Goal: Book appointment/travel/reservation

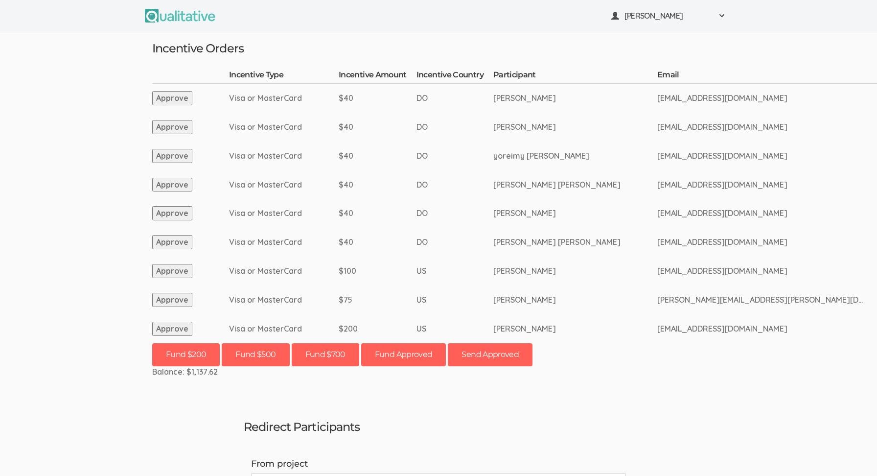
click at [183, 326] on button "Approve" at bounding box center [172, 329] width 40 height 14
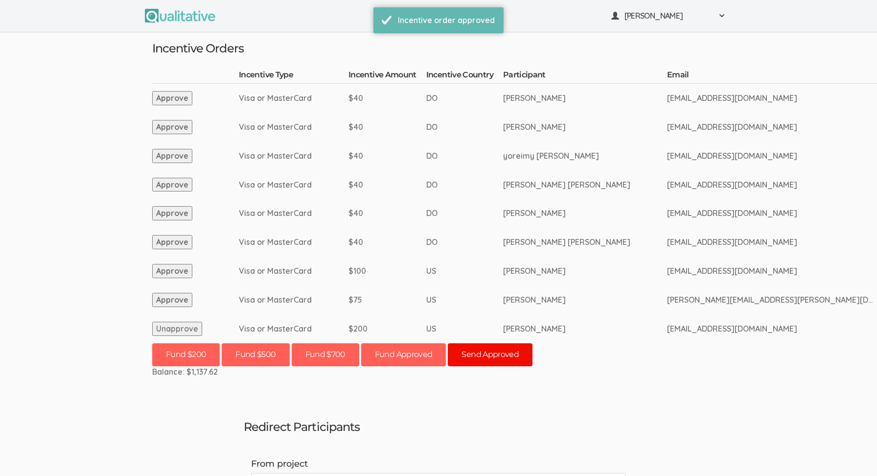
click at [503, 356] on button "Send Approved" at bounding box center [490, 354] width 85 height 23
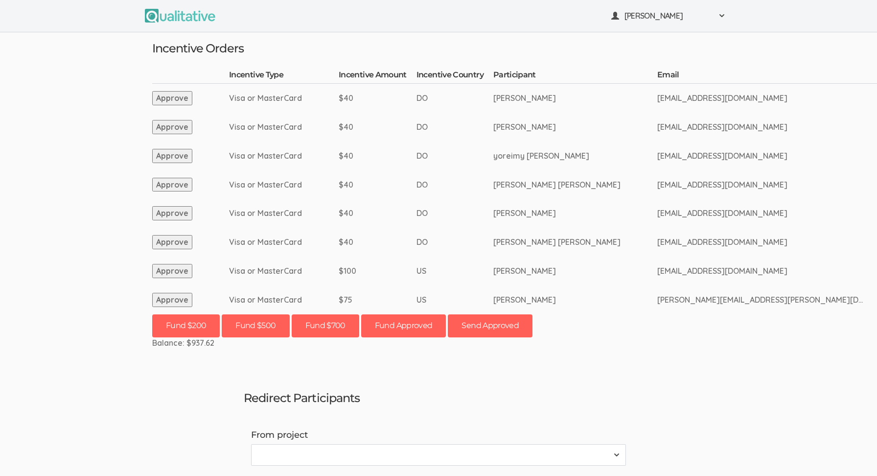
click at [311, 232] on td "Visa or MasterCard" at bounding box center [284, 242] width 110 height 29
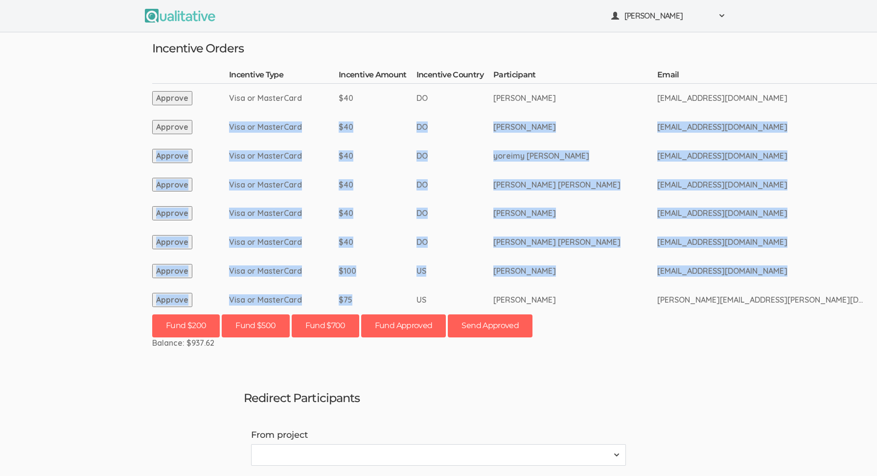
drag, startPoint x: 352, startPoint y: 298, endPoint x: 269, endPoint y: 114, distance: 202.2
click at [269, 114] on td "Visa or MasterCard" at bounding box center [284, 127] width 110 height 29
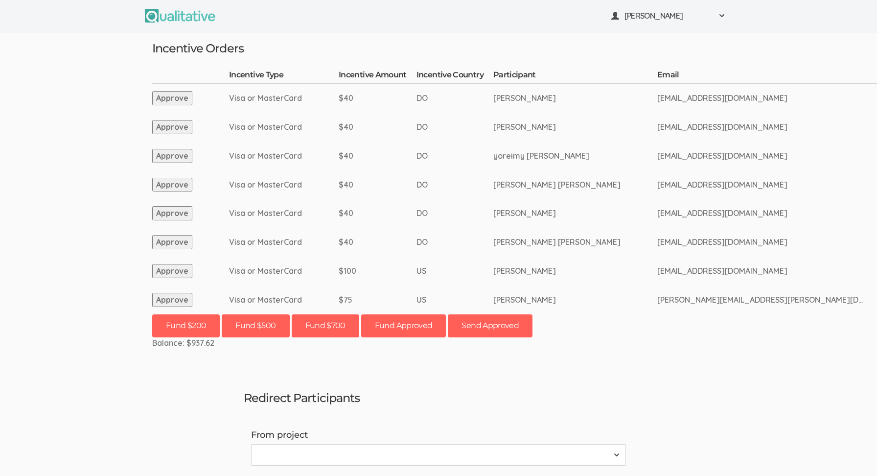
click at [270, 116] on td "Visa or MasterCard" at bounding box center [284, 127] width 110 height 29
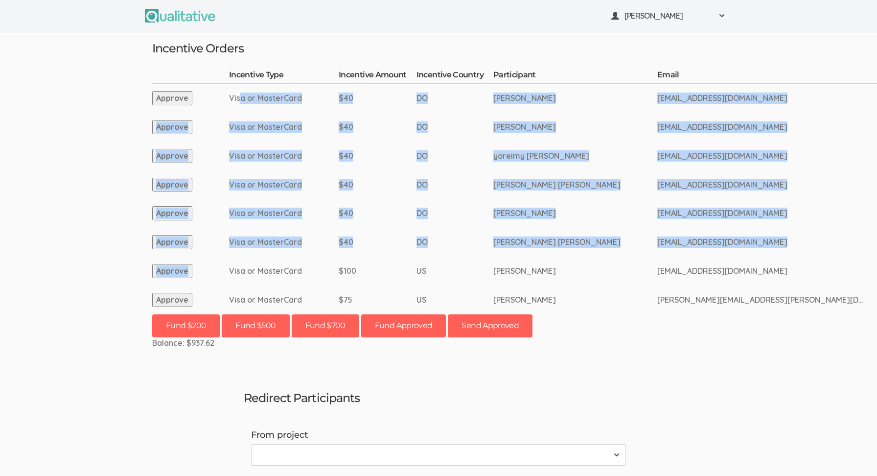
drag, startPoint x: 240, startPoint y: 97, endPoint x: 294, endPoint y: 260, distance: 171.2
click at [294, 260] on td "Visa or MasterCard" at bounding box center [284, 270] width 110 height 29
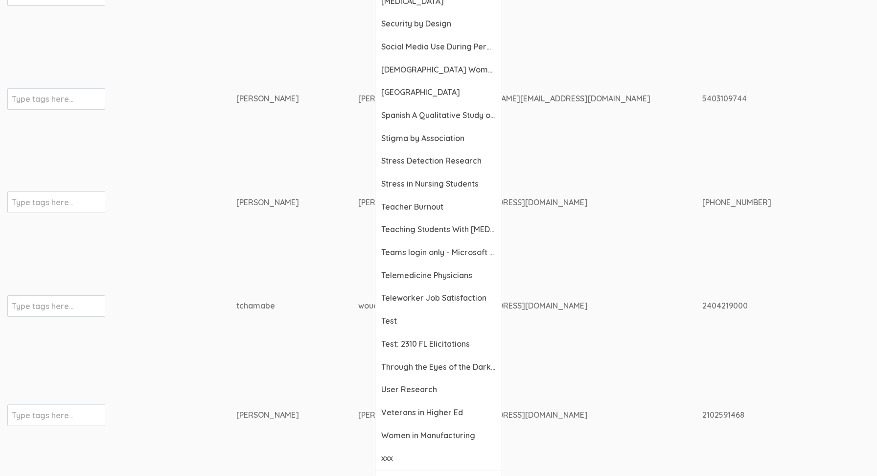
scroll to position [3685, 0]
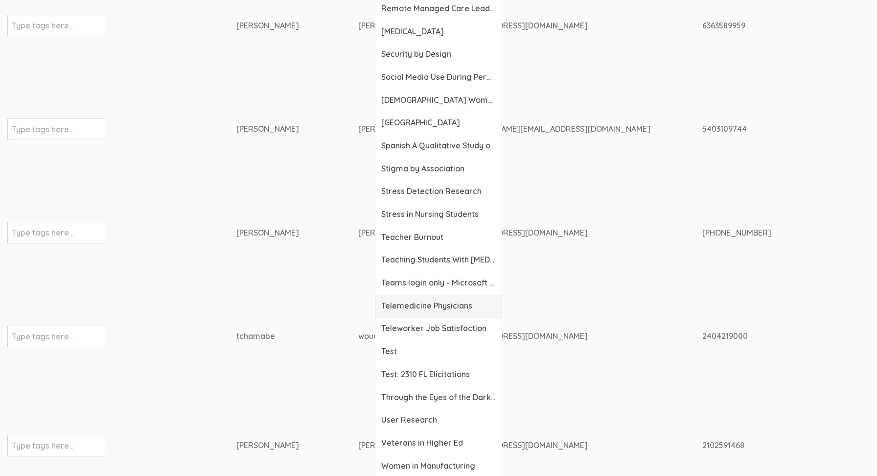
click at [419, 309] on span "Telemedicine Physicians" at bounding box center [438, 305] width 115 height 11
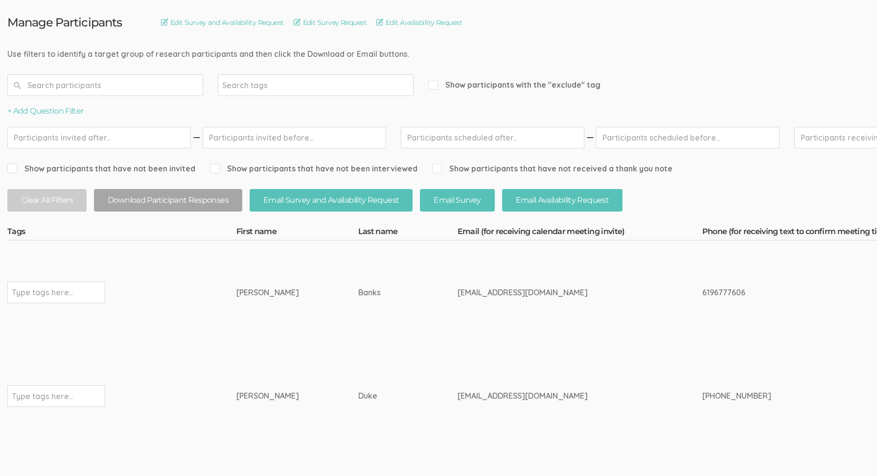
scroll to position [0, 0]
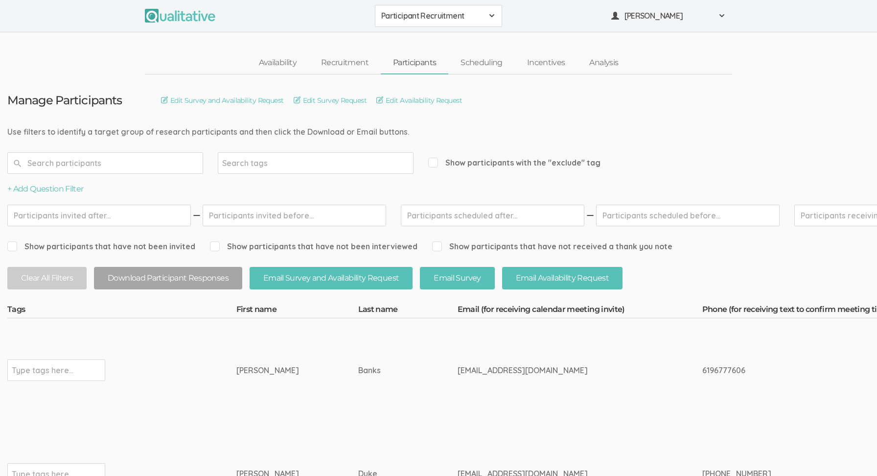
click at [169, 371] on tags-input "Type tags here..." at bounding box center [103, 370] width 192 height 22
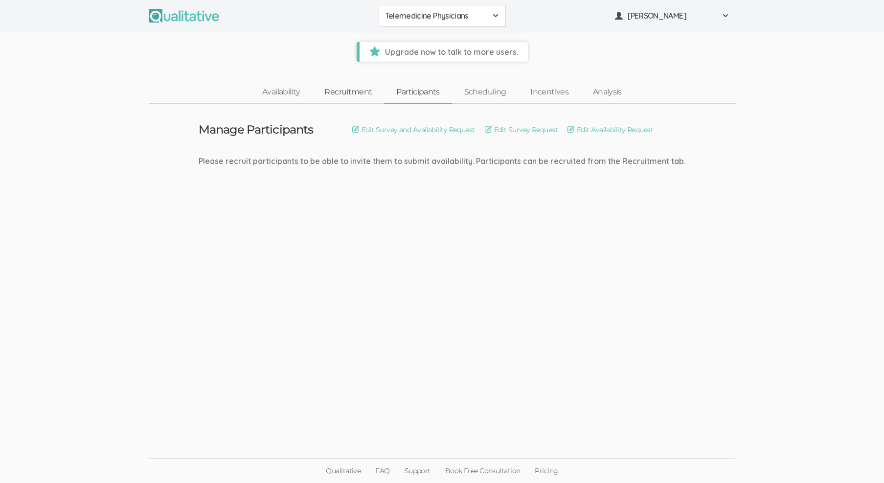
click at [351, 94] on link "Recruitment" at bounding box center [348, 92] width 72 height 21
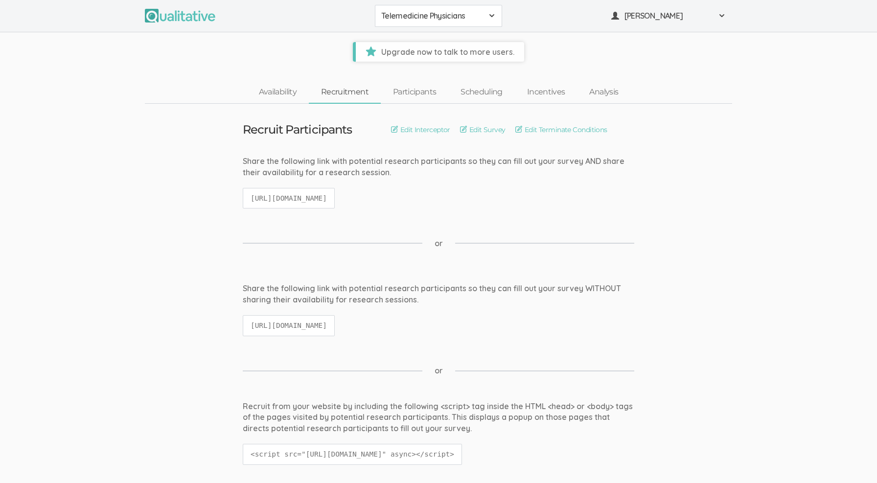
click at [335, 199] on code "[URL][DOMAIN_NAME]" at bounding box center [289, 198] width 92 height 21
copy ui-view "[URL][DOMAIN_NAME]"
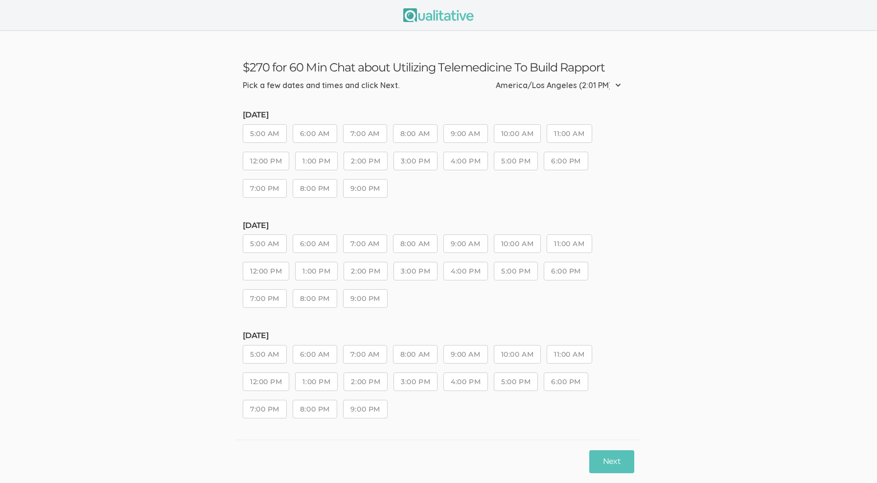
click at [310, 241] on button "6:00 AM" at bounding box center [315, 243] width 45 height 19
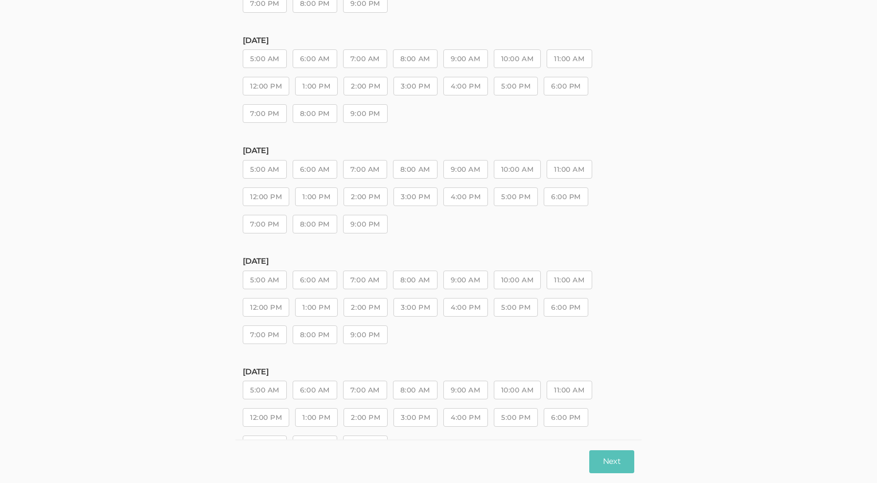
scroll to position [444, 0]
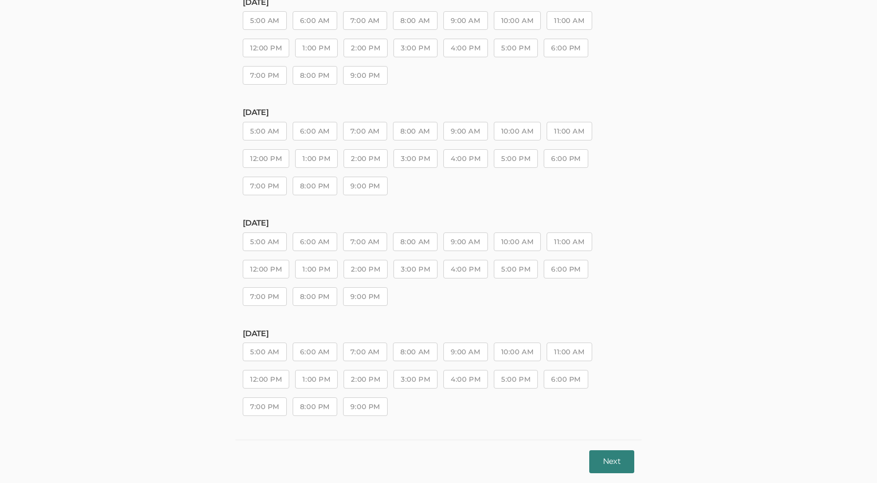
click at [610, 460] on button "Next" at bounding box center [611, 461] width 45 height 23
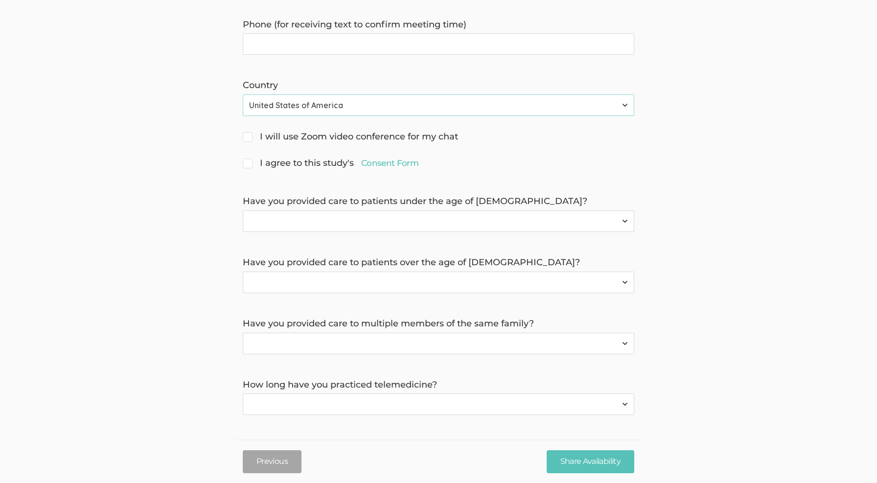
scroll to position [0, 0]
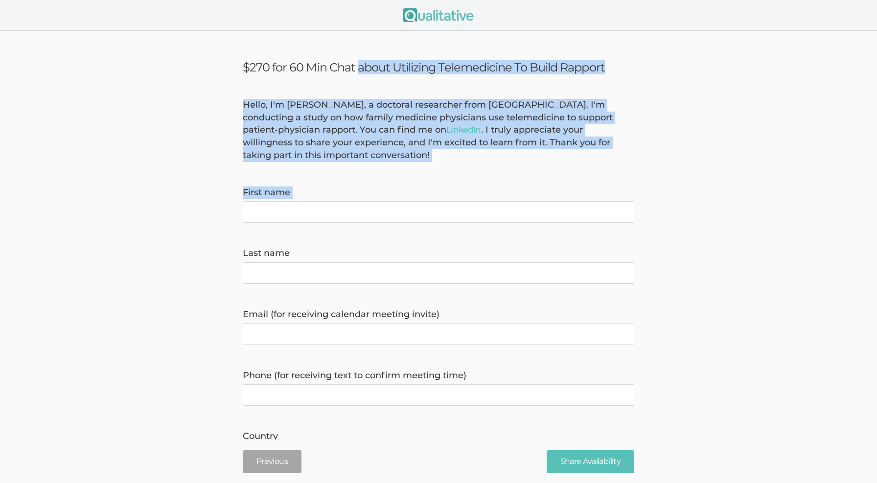
drag, startPoint x: 243, startPoint y: 67, endPoint x: 302, endPoint y: 133, distance: 88.4
click at [366, 214] on ui-view "$270 for 60 Min Chat about Utilizing Telemedicine To Build Rapport Hello, I'm […" at bounding box center [438, 432] width 877 height 803
click at [300, 115] on div "Hello, I'm [PERSON_NAME], a doctoral researcher from [GEOGRAPHIC_DATA]. I'm con…" at bounding box center [438, 130] width 406 height 63
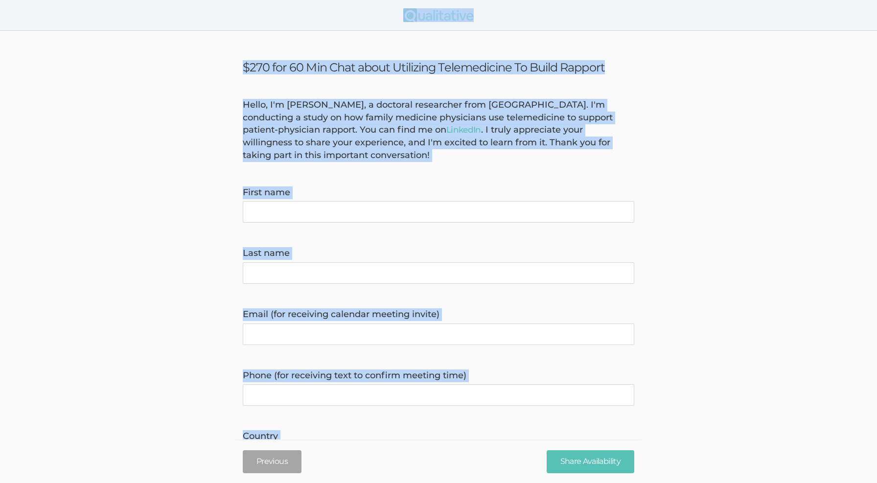
click at [297, 114] on div "Hello, I'm [PERSON_NAME], a doctoral researcher from [GEOGRAPHIC_DATA]. I'm con…" at bounding box center [438, 130] width 406 height 63
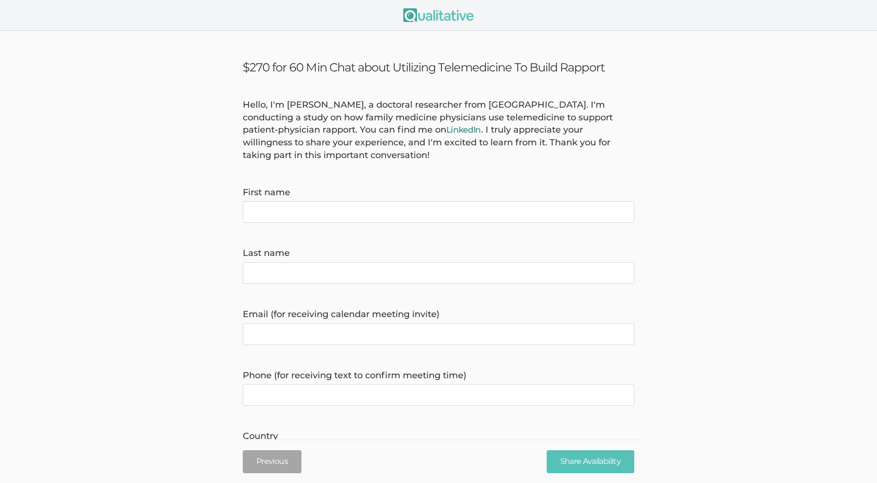
click at [471, 134] on link "LinkedIn" at bounding box center [463, 130] width 35 height 10
click at [136, 297] on form "Hello, I'm Serah Mukoko, a doctoral researcher from Grand Canyon University. I'…" at bounding box center [438, 432] width 877 height 667
click at [420, 154] on div "Hello, I'm Serah Mukoko, a doctoral researcher from Grand Canyon University. I'…" at bounding box center [438, 130] width 406 height 63
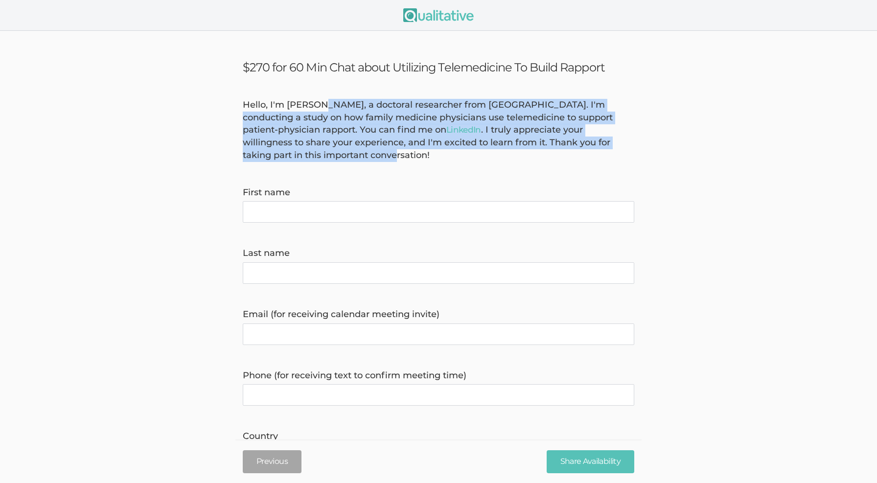
drag, startPoint x: 397, startPoint y: 148, endPoint x: 324, endPoint y: 108, distance: 84.1
click at [324, 108] on div "Hello, I'm Serah Mukoko, a doctoral researcher from Grand Canyon University. I'…" at bounding box center [438, 130] width 406 height 63
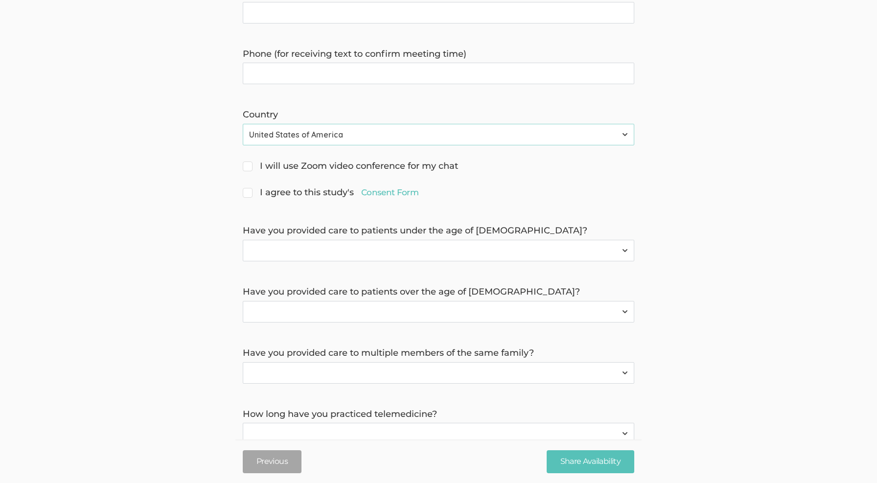
scroll to position [351, 0]
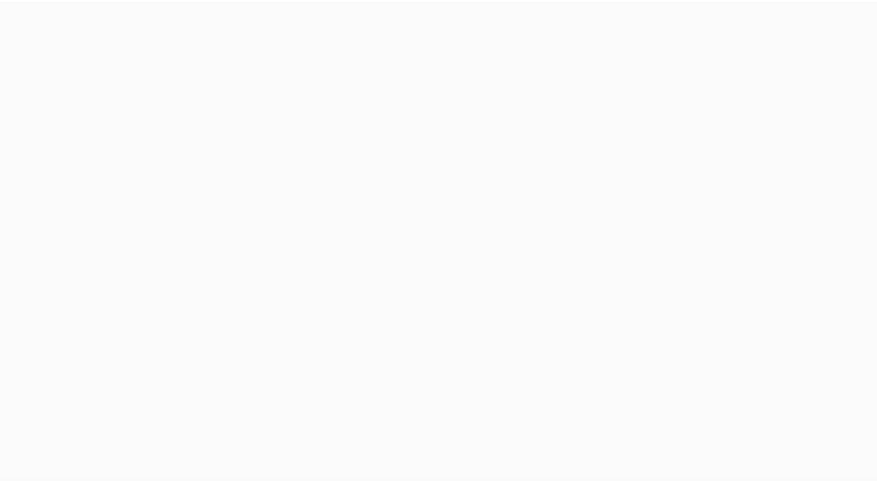
scroll to position [351, 0]
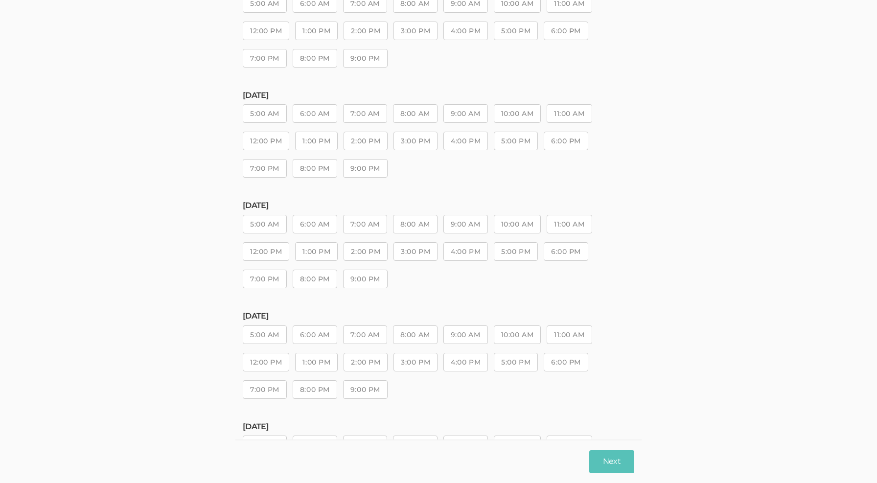
drag, startPoint x: 330, startPoint y: 272, endPoint x: 335, endPoint y: 273, distance: 5.6
click at [330, 272] on button "8:00 PM" at bounding box center [315, 279] width 45 height 19
drag, startPoint x: 388, startPoint y: 285, endPoint x: 401, endPoint y: 304, distance: 23.2
click at [389, 285] on div "[DATE] 5:00 AM 6:00 AM 7:00 AM 8:00 AM 9:00 AM 10:00 AM 11:00 AM 12:00 PM 1:00 …" at bounding box center [439, 249] width 392 height 96
click at [626, 462] on button "Next" at bounding box center [611, 461] width 45 height 23
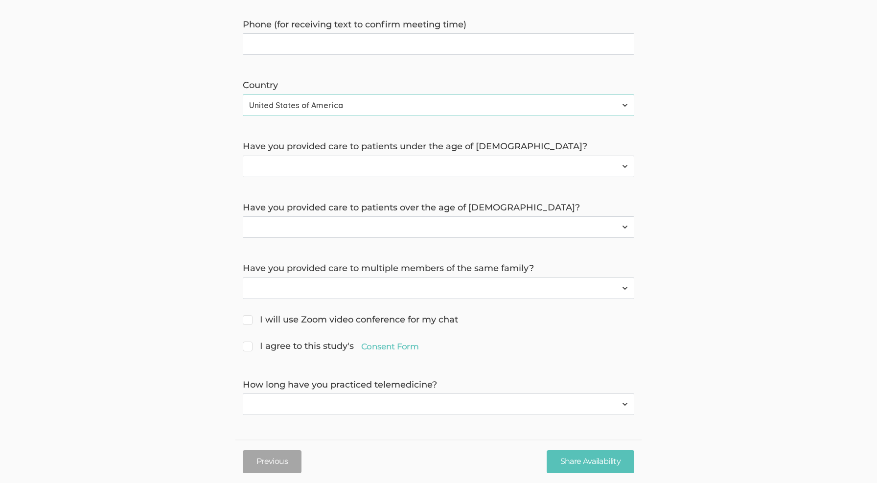
click at [339, 162] on select "Yes No" at bounding box center [439, 167] width 392 height 22
click at [274, 232] on select "Yes No" at bounding box center [439, 227] width 392 height 22
click at [254, 287] on select "Yes No" at bounding box center [439, 289] width 392 height 22
click at [373, 345] on link "Consent Form" at bounding box center [389, 347] width 57 height 12
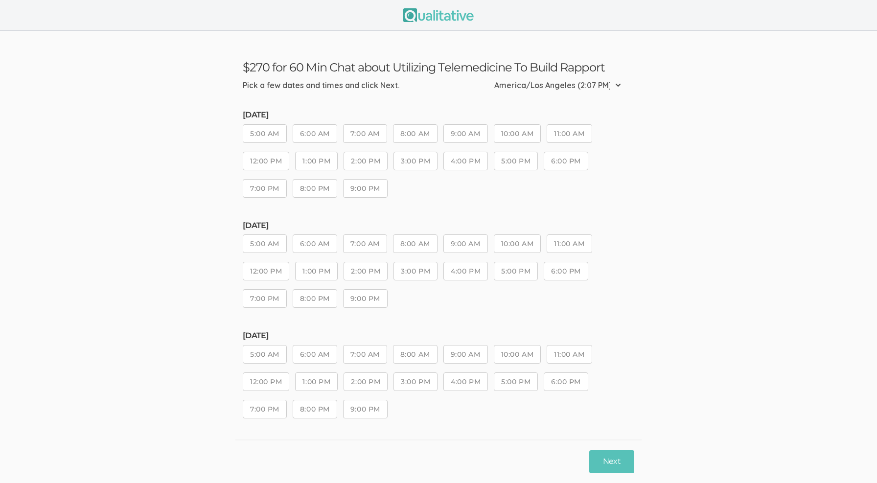
click at [360, 387] on button "2:00 PM" at bounding box center [366, 381] width 44 height 19
click at [619, 454] on button "Next" at bounding box center [611, 461] width 45 height 23
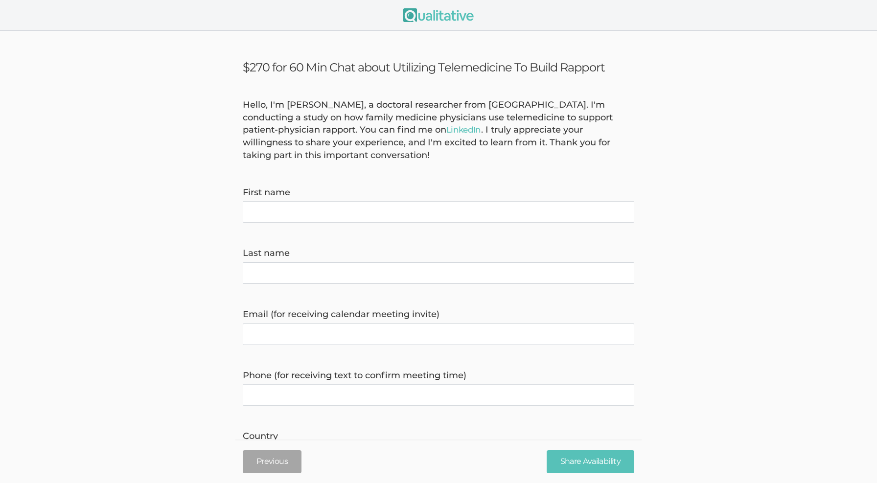
scroll to position [351, 0]
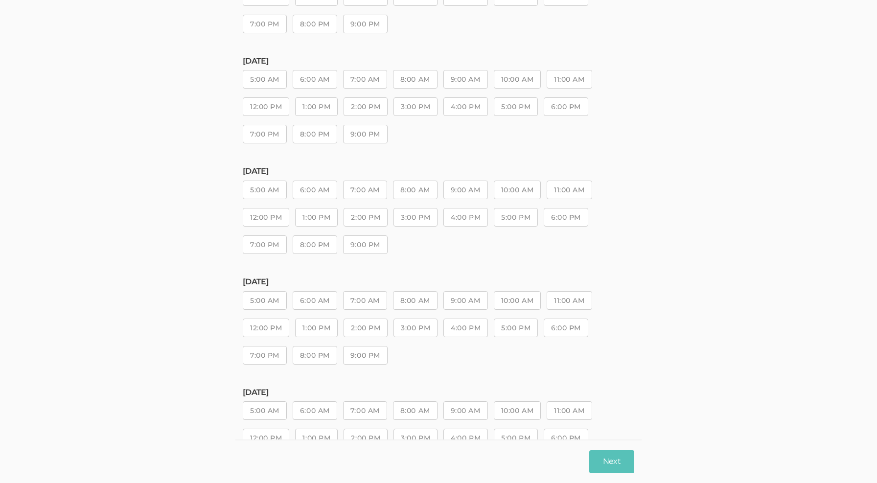
scroll to position [444, 0]
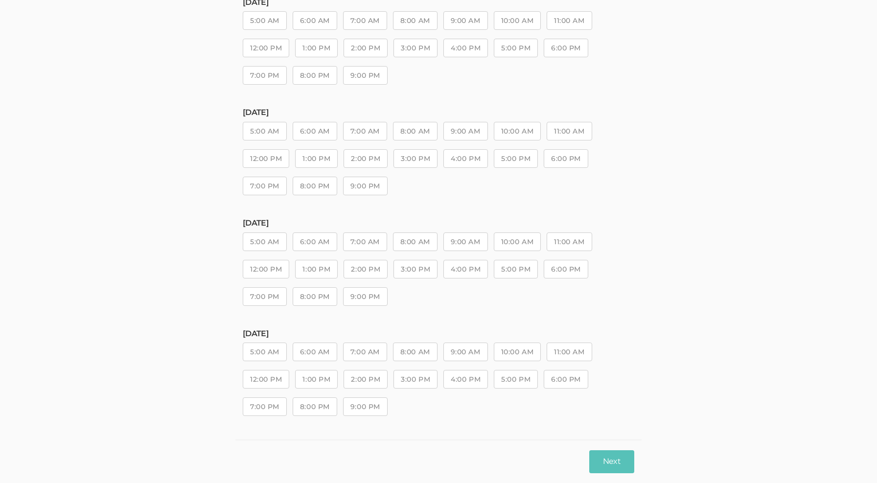
click at [357, 379] on button "2:00 PM" at bounding box center [366, 379] width 44 height 19
click at [620, 469] on button "Next" at bounding box center [611, 461] width 45 height 23
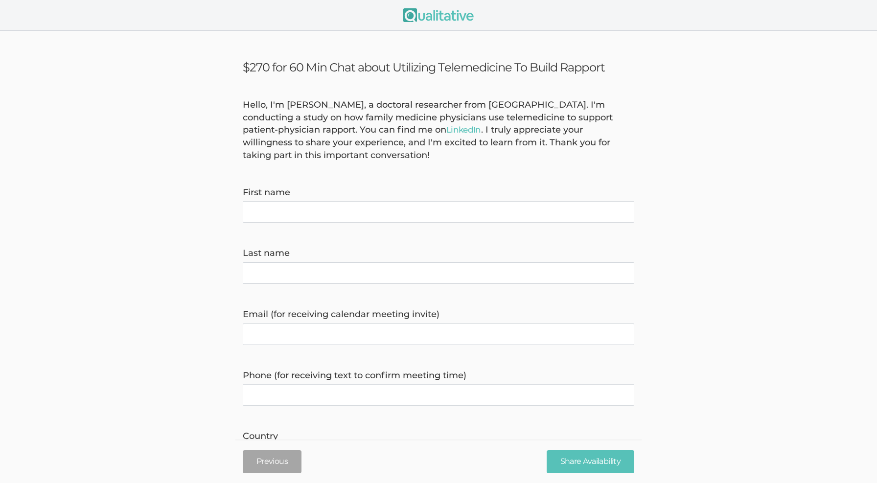
scroll to position [351, 0]
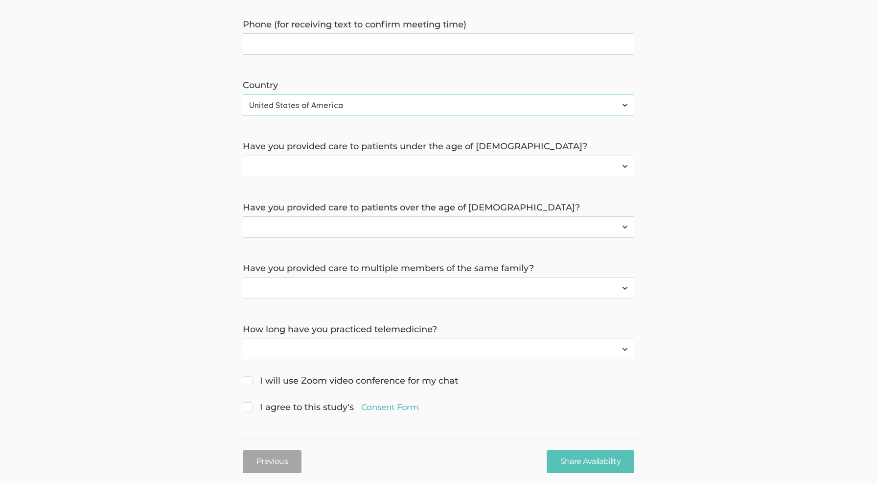
click at [169, 277] on form "Hello, I'm Serah Mukoko, a doctoral researcher from Grand Canyon University. I'…" at bounding box center [438, 81] width 877 height 667
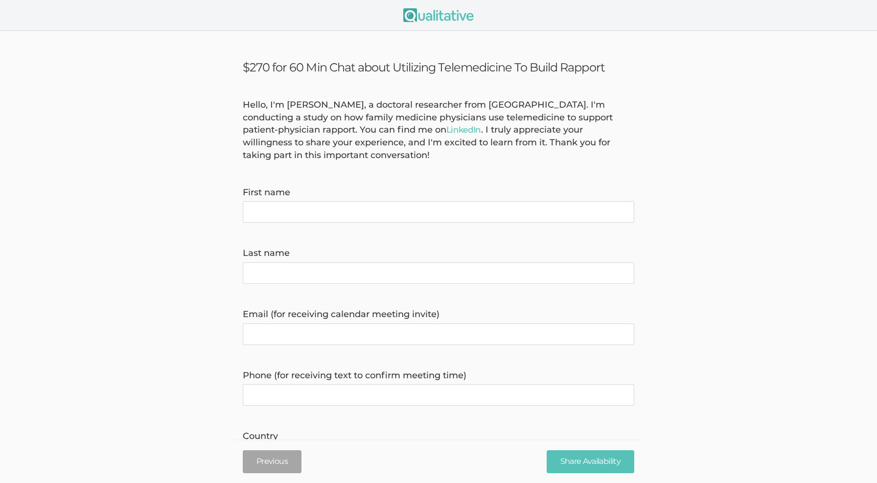
click at [167, 294] on form "Hello, I'm Serah Mukoko, a doctoral researcher from Grand Canyon University. I'…" at bounding box center [438, 432] width 877 height 667
